Goal: Task Accomplishment & Management: Complete application form

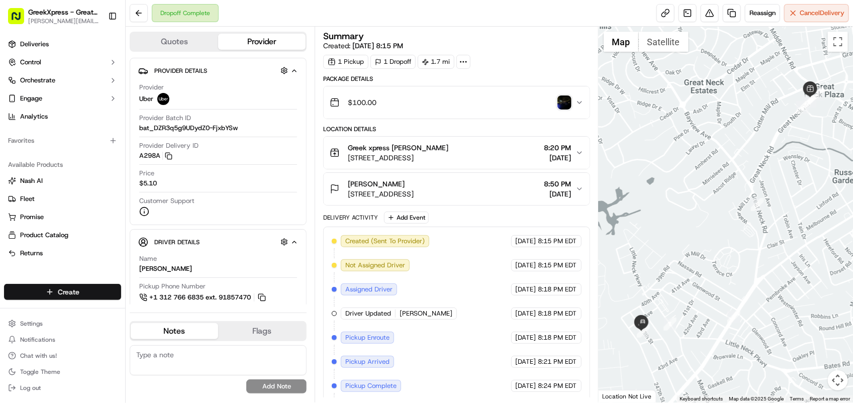
click at [74, 291] on html "GreekXpress - Great Neck [EMAIL_ADDRESS][DOMAIN_NAME] Toggle Sidebar Deliveries…" at bounding box center [426, 201] width 853 height 403
click at [151, 308] on link "Delivery" at bounding box center [182, 311] width 112 height 18
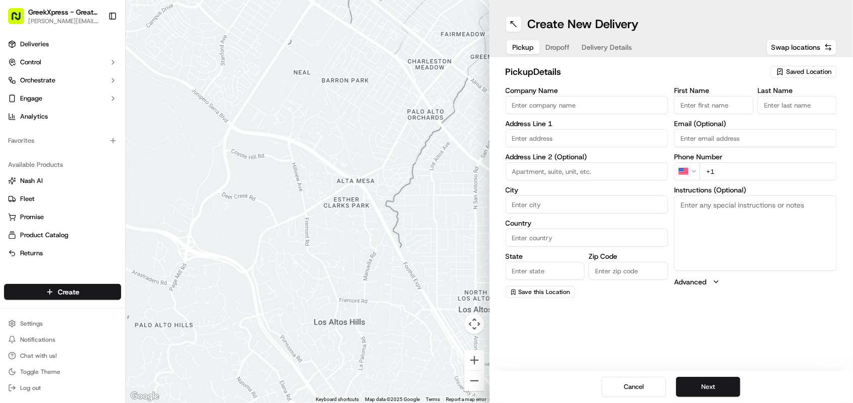
click at [538, 105] on input "Company Name" at bounding box center [587, 105] width 163 height 18
type input "Greek xpress"
type input "[STREET_ADDRESS]"
type input "[GEOGRAPHIC_DATA]"
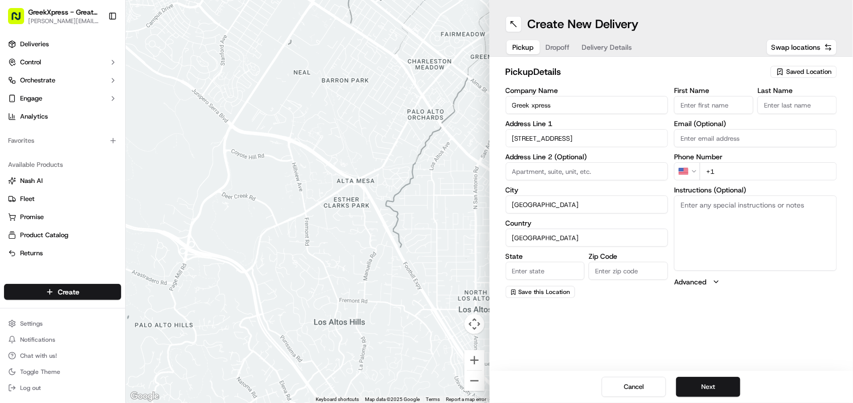
type input "NY"
type input "11021"
type input "[PERSON_NAME]"
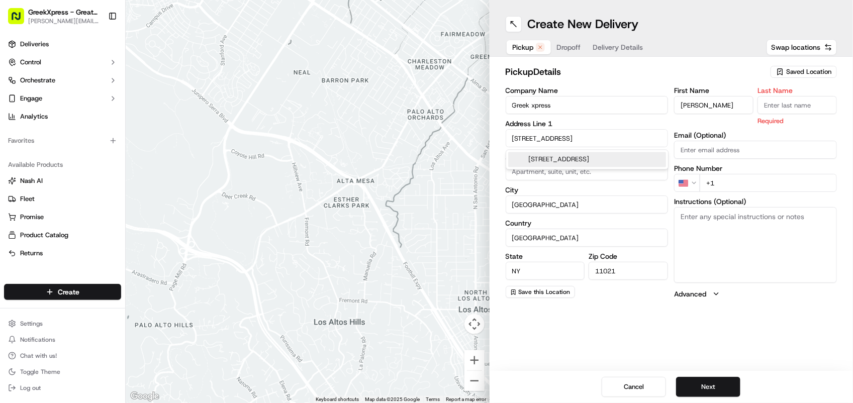
click at [729, 176] on input "+1" at bounding box center [768, 183] width 137 height 18
type input "[PHONE_NUMBER]"
click at [793, 104] on input "Last Name" at bounding box center [797, 105] width 79 height 18
type input "D"
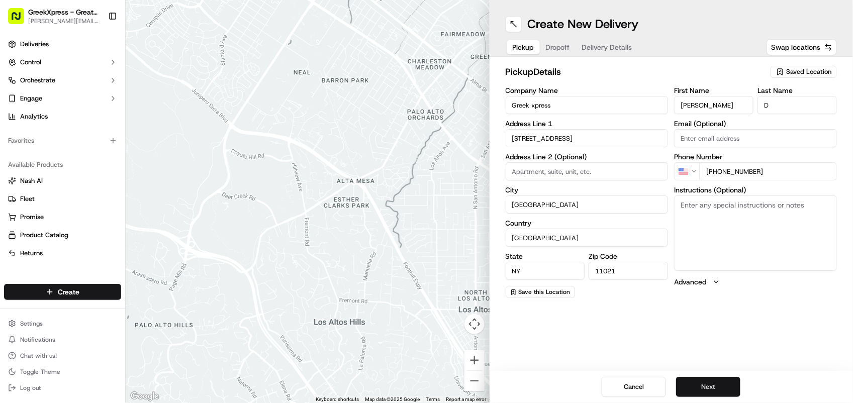
click at [723, 386] on button "Next" at bounding box center [708, 387] width 64 height 20
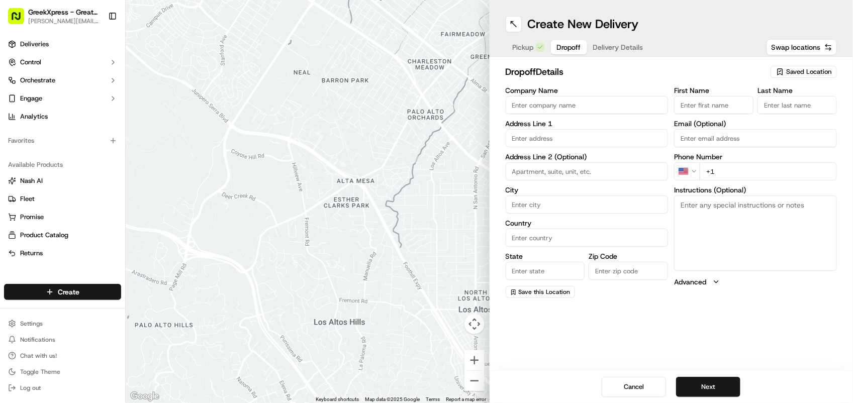
click at [594, 109] on input "Company Name" at bounding box center [587, 105] width 163 height 18
type input "CHRISTIBE"
click at [707, 104] on input "First Name" at bounding box center [713, 105] width 79 height 18
type input "[PERSON_NAME]"
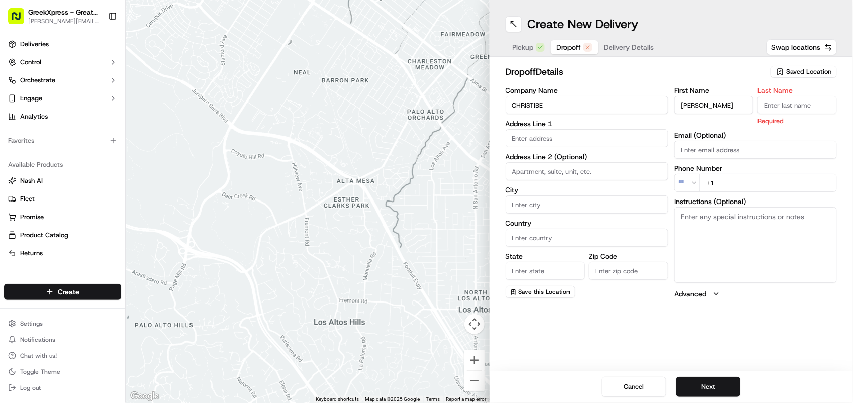
click at [777, 106] on input "Last Name" at bounding box center [797, 105] width 79 height 18
type input "[PERSON_NAME]"
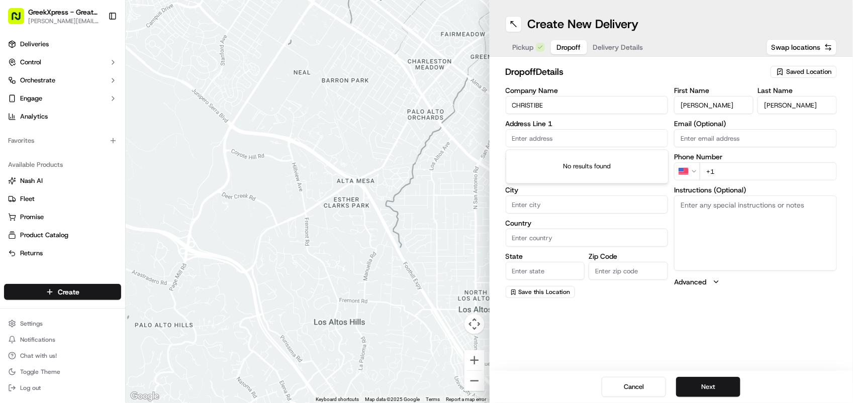
click at [549, 141] on input "text" at bounding box center [587, 138] width 163 height 18
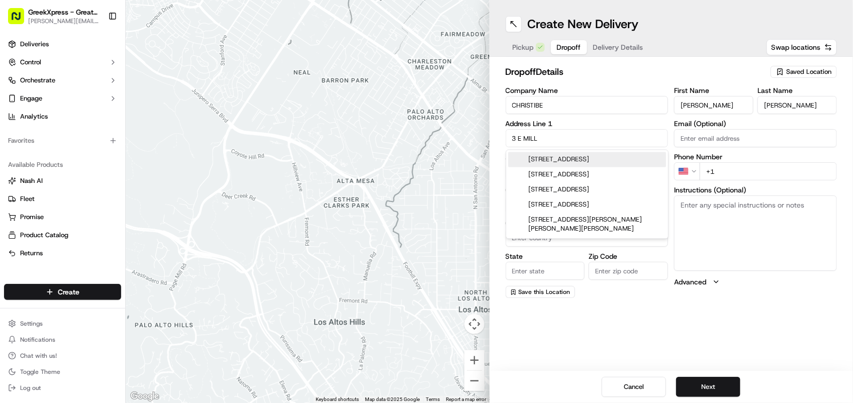
click at [550, 156] on div "[STREET_ADDRESS]" at bounding box center [587, 159] width 158 height 15
type input "[STREET_ADDRESS]"
type input "Great Neck"
type input "[GEOGRAPHIC_DATA]"
type input "NY"
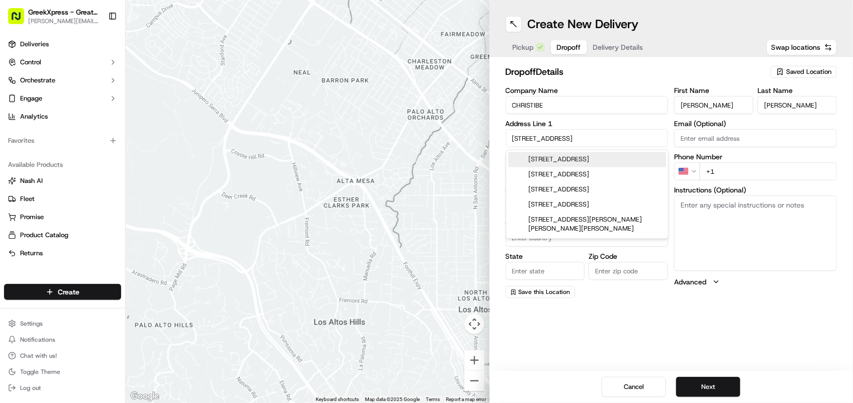
type input "11021"
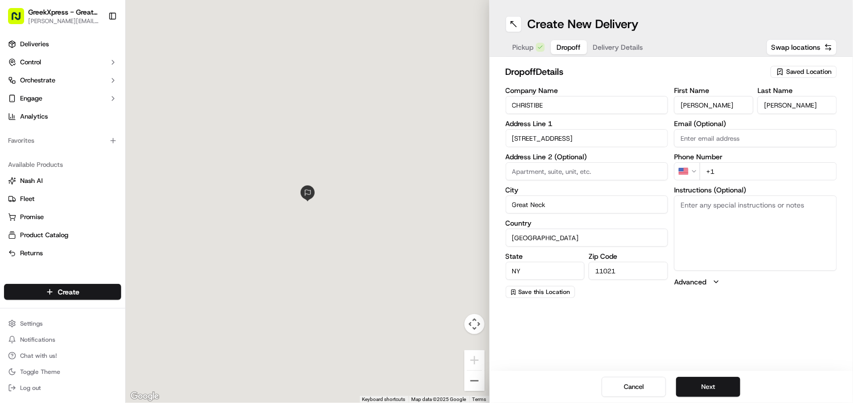
type input "[STREET_ADDRESS]"
click at [550, 156] on label "Address Line 2 (Optional)" at bounding box center [587, 156] width 163 height 7
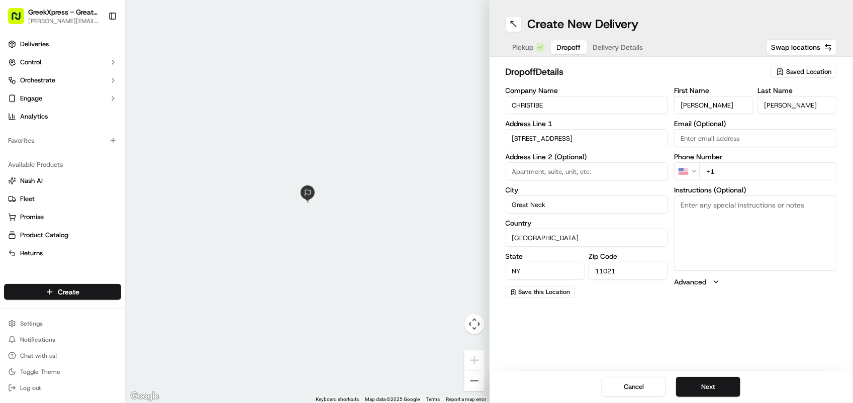
click at [732, 173] on input "+1" at bounding box center [768, 171] width 137 height 18
type input "[PHONE_NUMBER]"
click at [553, 171] on input at bounding box center [587, 171] width 163 height 18
type input "1G"
drag, startPoint x: 732, startPoint y: 397, endPoint x: 705, endPoint y: 383, distance: 29.7
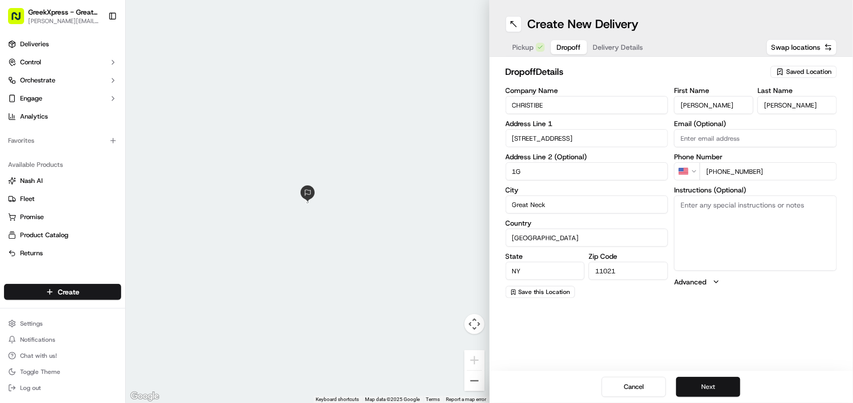
click at [705, 383] on button "Next" at bounding box center [708, 387] width 64 height 20
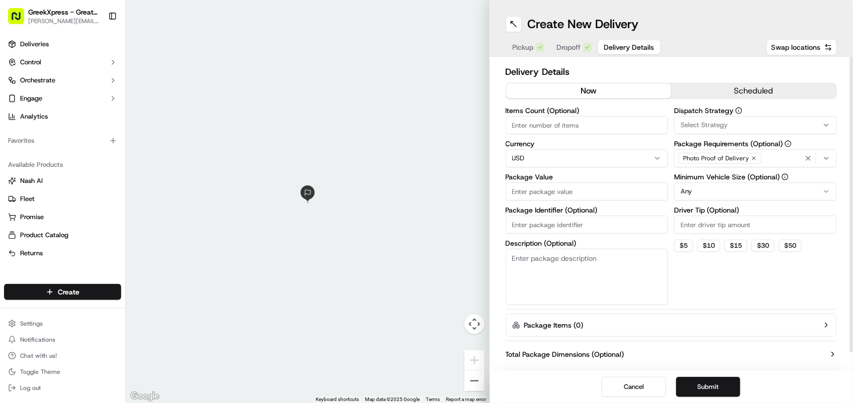
click at [713, 224] on input "Driver Tip (Optional)" at bounding box center [755, 225] width 163 height 18
type input "2"
click at [589, 191] on input "Package Value" at bounding box center [587, 192] width 163 height 18
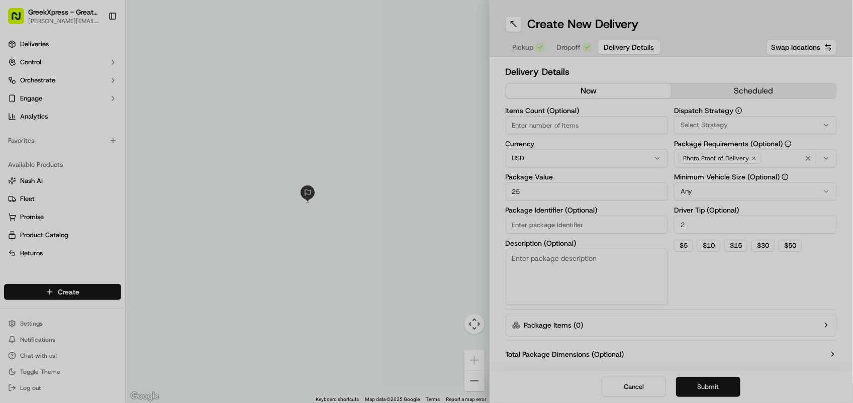
type input "25"
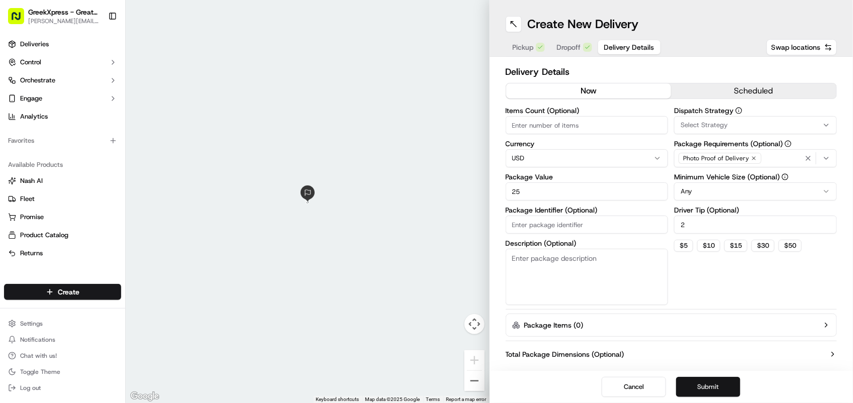
click at [710, 388] on button "Submit" at bounding box center [708, 387] width 64 height 20
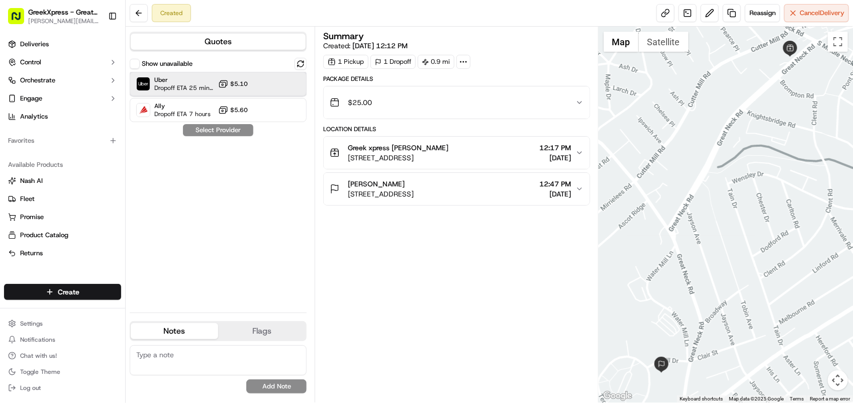
click at [159, 83] on span "Uber" at bounding box center [184, 80] width 60 height 8
click at [202, 129] on button "Assign Provider" at bounding box center [218, 130] width 71 height 12
